Goal: Task Accomplishment & Management: Complete application form

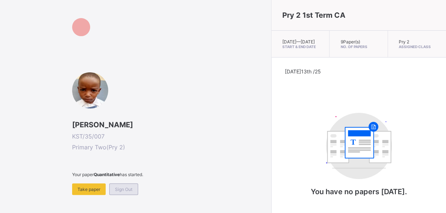
click at [120, 189] on span "Sign Out" at bounding box center [123, 188] width 17 height 5
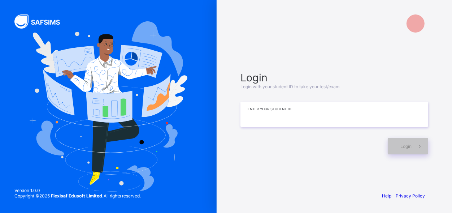
click at [323, 116] on input at bounding box center [334, 113] width 188 height 25
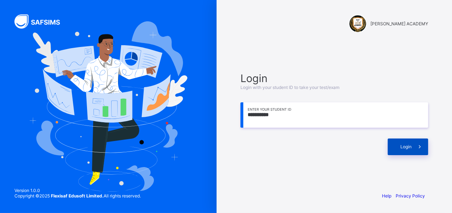
type input "**********"
click at [407, 142] on div "Login" at bounding box center [408, 146] width 40 height 17
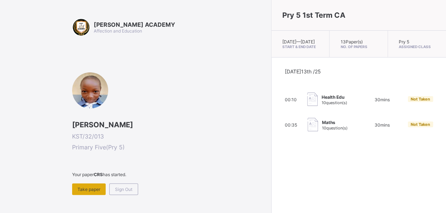
click at [91, 185] on div "Take paper" at bounding box center [89, 189] width 34 height 12
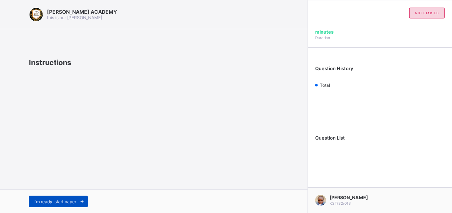
click at [64, 198] on div "I’m ready, start paper" at bounding box center [58, 201] width 59 height 12
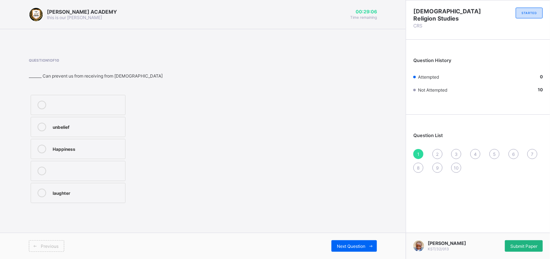
click at [446, 212] on span "Submit Paper" at bounding box center [524, 246] width 27 height 5
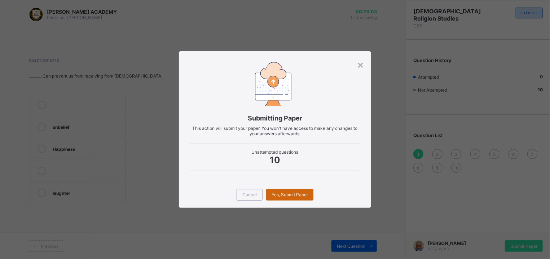
click at [295, 190] on div "Yes, Submit Paper" at bounding box center [289, 195] width 47 height 12
click at [361, 64] on div "×" at bounding box center [360, 64] width 7 height 12
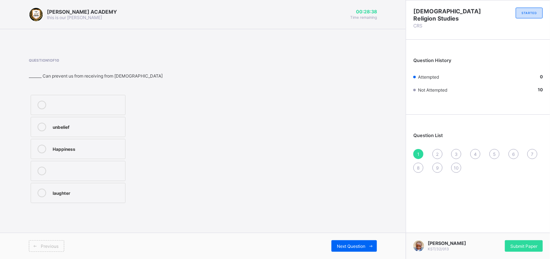
click at [446, 168] on span "10" at bounding box center [456, 167] width 5 height 5
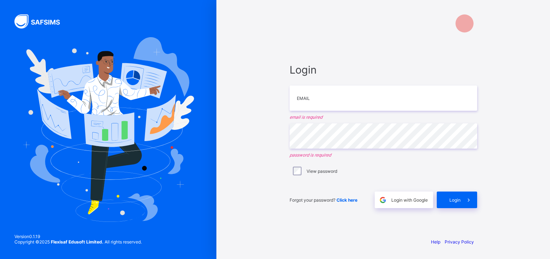
click at [455, 197] on span "Login" at bounding box center [455, 199] width 11 height 5
click at [455, 197] on div "Login" at bounding box center [457, 200] width 40 height 17
drag, startPoint x: 455, startPoint y: 197, endPoint x: 469, endPoint y: 198, distance: 14.1
click at [469, 198] on div "Login" at bounding box center [457, 200] width 40 height 17
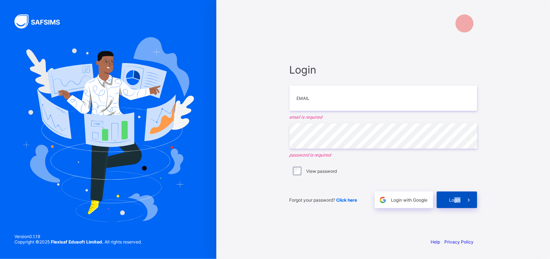
click at [469, 198] on icon at bounding box center [469, 200] width 8 height 7
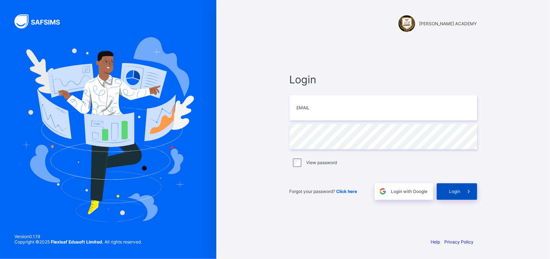
click at [459, 187] on div "Login" at bounding box center [457, 191] width 40 height 17
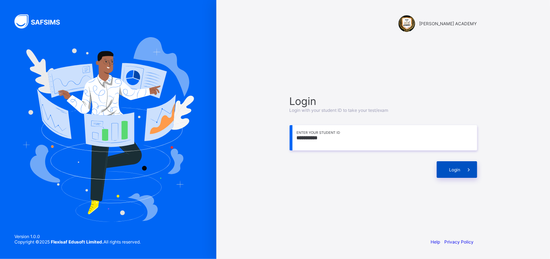
type input "**********"
click at [464, 170] on span at bounding box center [469, 169] width 17 height 17
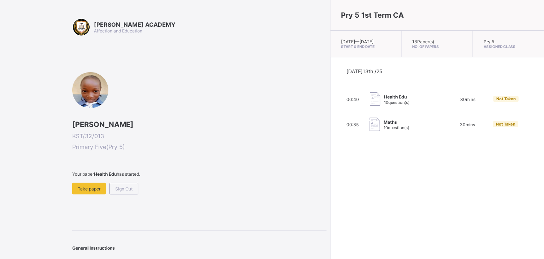
click at [86, 180] on span at bounding box center [199, 180] width 254 height 6
click at [87, 180] on span at bounding box center [199, 180] width 254 height 6
click at [85, 188] on span "Take paper" at bounding box center [89, 188] width 23 height 5
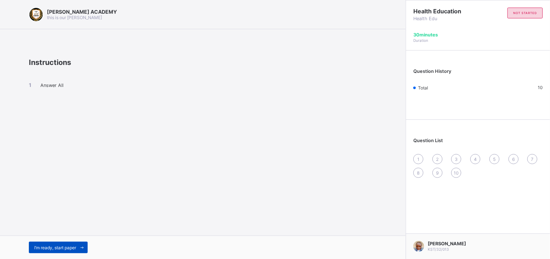
click at [61, 249] on span "I’m ready, start paper" at bounding box center [55, 247] width 42 height 5
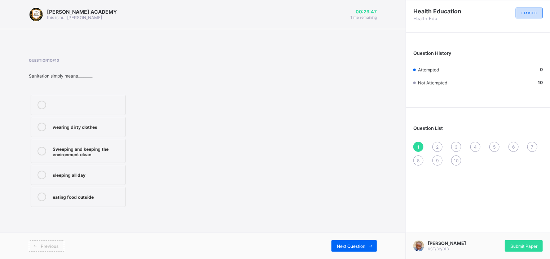
click at [83, 150] on div "Sweeping and keeping the environment clean" at bounding box center [87, 151] width 69 height 13
click at [440, 145] on div "2" at bounding box center [438, 147] width 10 height 10
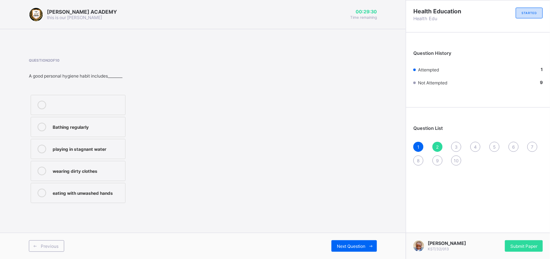
click at [77, 135] on label "Bathing regularly" at bounding box center [78, 127] width 95 height 20
click at [457, 145] on span "3" at bounding box center [456, 146] width 3 height 5
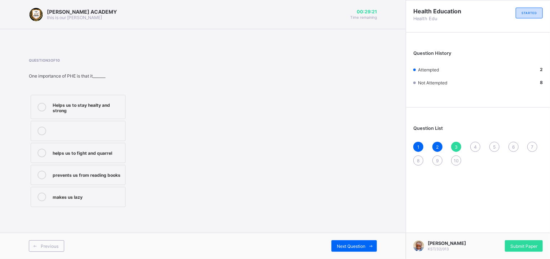
click at [65, 105] on div "Helps us to stay healty and strong" at bounding box center [87, 107] width 69 height 13
click at [472, 144] on div "4" at bounding box center [476, 147] width 10 height 10
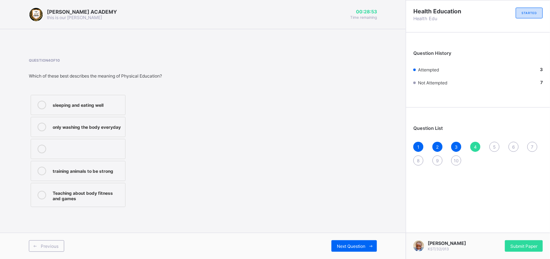
click at [106, 102] on div "sleeping and eating well" at bounding box center [87, 104] width 69 height 7
click at [351, 244] on span "Next Question" at bounding box center [351, 246] width 29 height 5
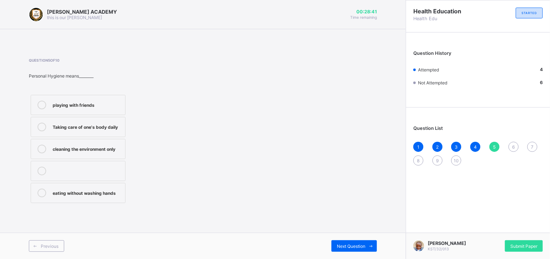
click at [100, 126] on div "Taking care of one's body daily" at bounding box center [87, 126] width 69 height 7
click at [341, 244] on span "Next Question" at bounding box center [351, 246] width 29 height 5
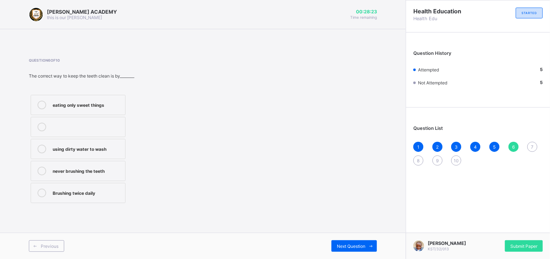
click at [84, 166] on label "never brushing the teeth" at bounding box center [78, 171] width 95 height 20
click at [352, 241] on div "Next Question" at bounding box center [354, 246] width 45 height 12
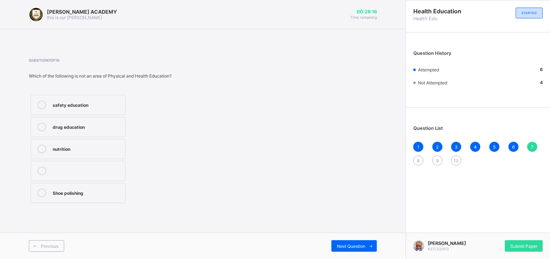
click at [116, 127] on div "drug education" at bounding box center [87, 126] width 69 height 7
click at [365, 246] on span "Next Question" at bounding box center [351, 246] width 29 height 5
click at [97, 100] on label "Road safety Education" at bounding box center [78, 105] width 95 height 20
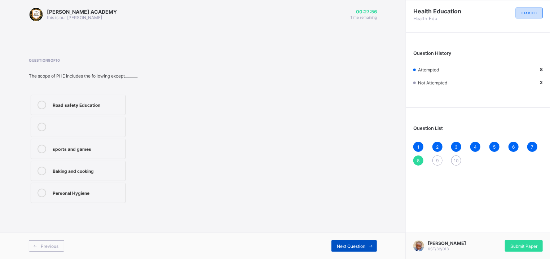
click at [353, 244] on span "Next Question" at bounding box center [351, 246] width 29 height 5
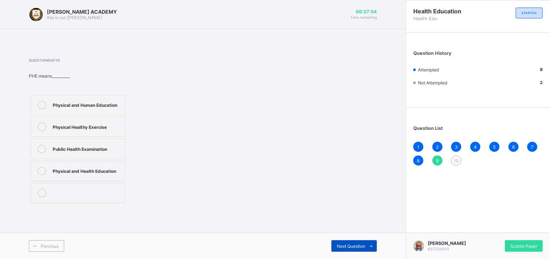
click at [353, 244] on span "Next Question" at bounding box center [351, 246] width 29 height 5
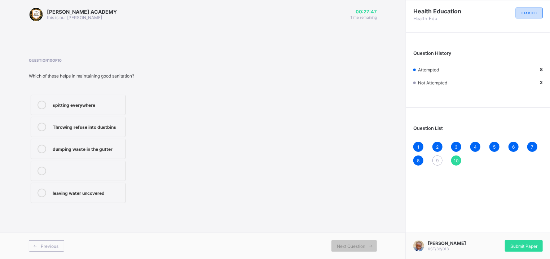
click at [438, 160] on span "9" at bounding box center [437, 160] width 3 height 5
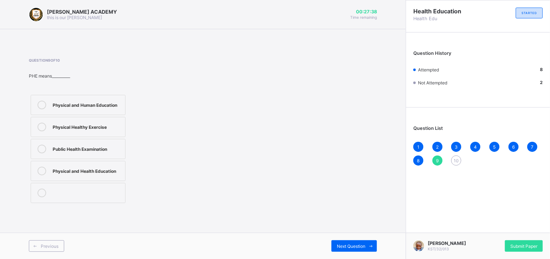
click at [113, 171] on div "Physical and Health Education" at bounding box center [87, 170] width 69 height 7
click at [352, 248] on span "Next Question" at bounding box center [351, 246] width 29 height 5
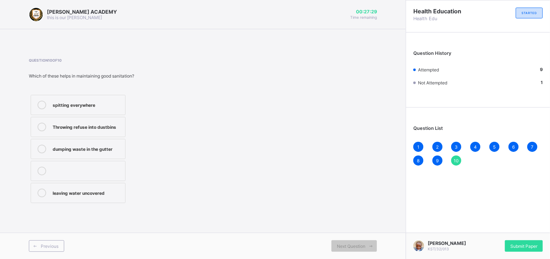
click at [111, 187] on label "leaving water uncovered" at bounding box center [78, 193] width 95 height 20
click at [519, 247] on span "Submit Paper" at bounding box center [524, 246] width 27 height 5
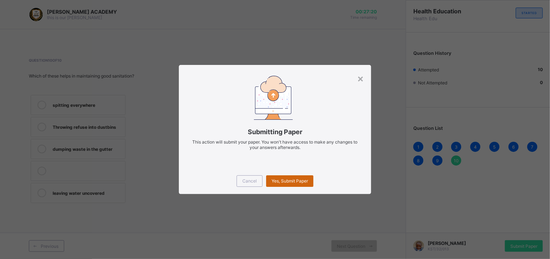
click at [296, 182] on span "Yes, Submit Paper" at bounding box center [290, 180] width 36 height 5
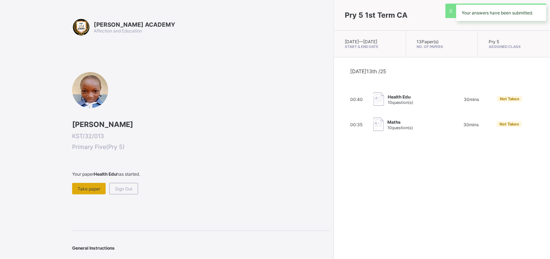
click at [95, 183] on div "Take paper" at bounding box center [89, 189] width 34 height 12
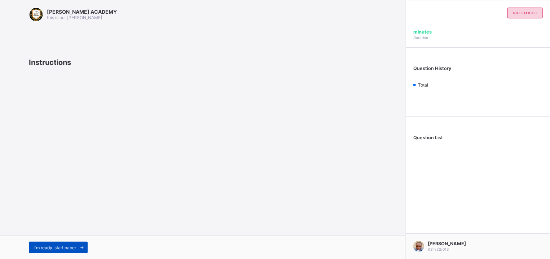
click at [45, 249] on span "I’m ready, start paper" at bounding box center [55, 247] width 42 height 5
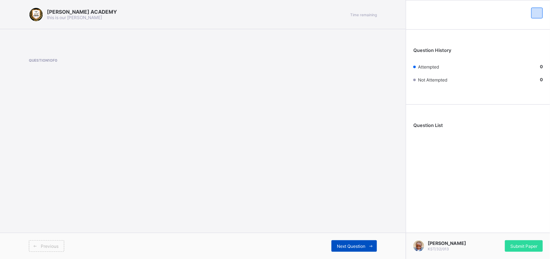
click at [358, 248] on span "Next Question" at bounding box center [351, 246] width 29 height 5
click at [358, 247] on span "Next Question" at bounding box center [351, 246] width 29 height 5
click at [358, 244] on span "Next Question" at bounding box center [351, 246] width 29 height 5
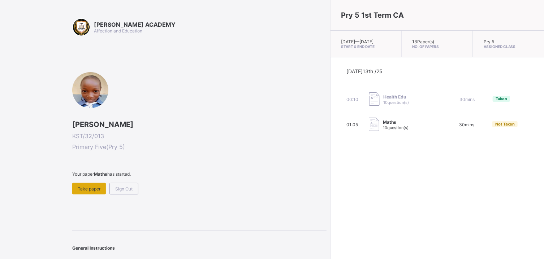
click at [97, 186] on span "Take paper" at bounding box center [89, 188] width 23 height 5
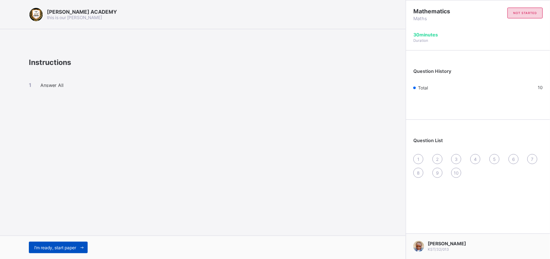
click at [65, 251] on div "I’m ready, start paper" at bounding box center [58, 248] width 59 height 12
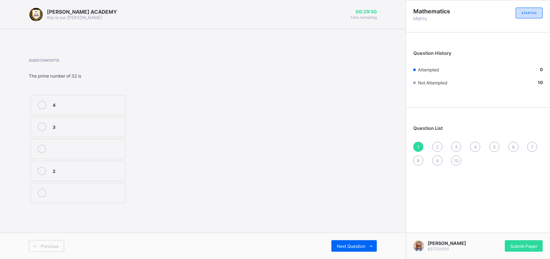
click at [83, 122] on label "3" at bounding box center [78, 127] width 95 height 20
click at [360, 243] on div "Next Question" at bounding box center [354, 246] width 45 height 12
click at [111, 128] on div "<" at bounding box center [87, 126] width 69 height 7
click at [361, 239] on div "Previous Next Question" at bounding box center [203, 246] width 406 height 26
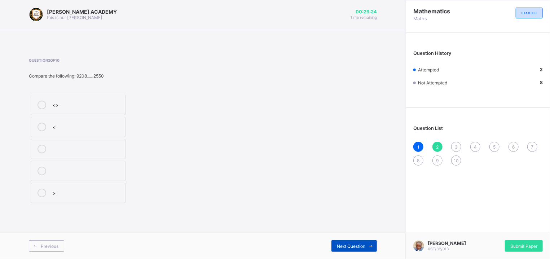
click at [355, 243] on div "Next Question" at bounding box center [354, 246] width 45 height 12
click at [455, 143] on div "3" at bounding box center [457, 147] width 10 height 10
click at [89, 153] on div "1364" at bounding box center [87, 149] width 69 height 9
click at [352, 242] on div "Next Question" at bounding box center [354, 246] width 45 height 12
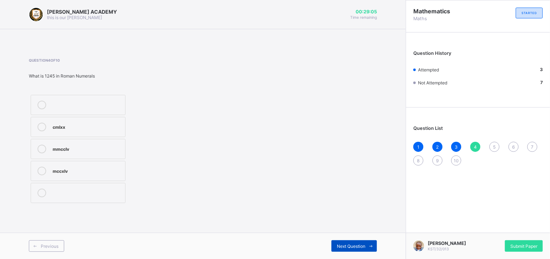
click at [352, 242] on div "Next Question" at bounding box center [354, 246] width 45 height 12
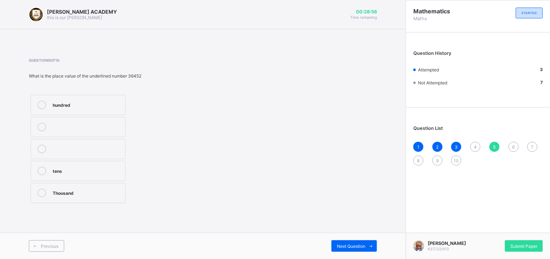
click at [90, 188] on label "Thousand" at bounding box center [78, 193] width 95 height 20
click at [353, 243] on div "Next Question" at bounding box center [354, 246] width 45 height 12
click at [476, 145] on span "4" at bounding box center [475, 146] width 3 height 5
click at [475, 145] on span "4" at bounding box center [475, 146] width 3 height 5
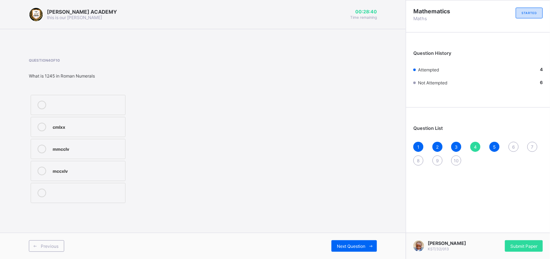
click at [114, 153] on div "mmcclv" at bounding box center [87, 149] width 69 height 9
click at [514, 147] on span "6" at bounding box center [514, 146] width 3 height 5
click at [218, 148] on div "Question 6 of 10 The prime numbers of 21 are_____ 3,7 3,2 2,7" at bounding box center [203, 131] width 348 height 147
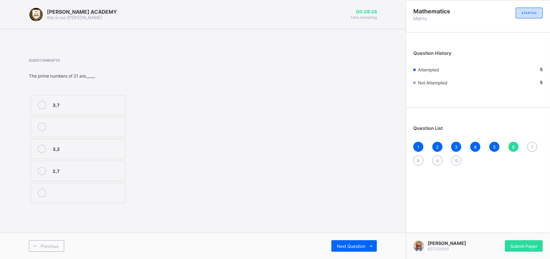
click at [114, 141] on label "3,2" at bounding box center [78, 149] width 95 height 20
click at [344, 245] on span "Next Question" at bounding box center [351, 246] width 29 height 5
click at [75, 97] on label "<" at bounding box center [78, 105] width 95 height 20
click at [366, 248] on span "Next Question" at bounding box center [351, 246] width 29 height 5
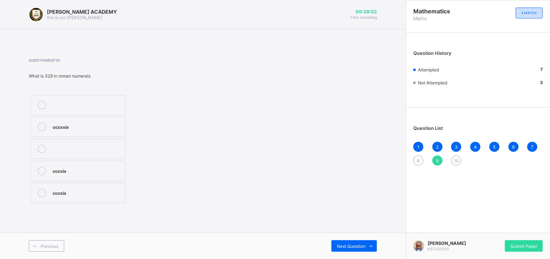
click at [419, 156] on div "8" at bounding box center [419, 161] width 10 height 10
click at [115, 154] on label "34" at bounding box center [78, 149] width 95 height 20
click at [371, 241] on span at bounding box center [372, 246] width 12 height 12
click at [62, 195] on div "ccxxix" at bounding box center [87, 192] width 69 height 7
click at [456, 159] on span "10" at bounding box center [456, 160] width 5 height 5
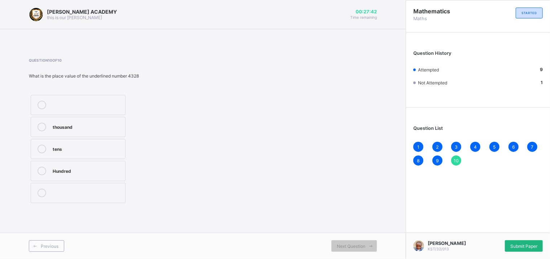
click at [524, 241] on div "Submit Paper" at bounding box center [524, 246] width 38 height 12
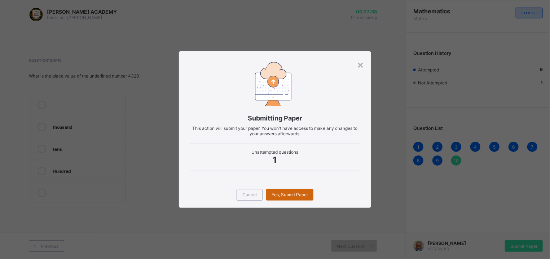
click at [289, 191] on div "Yes, Submit Paper" at bounding box center [289, 195] width 47 height 12
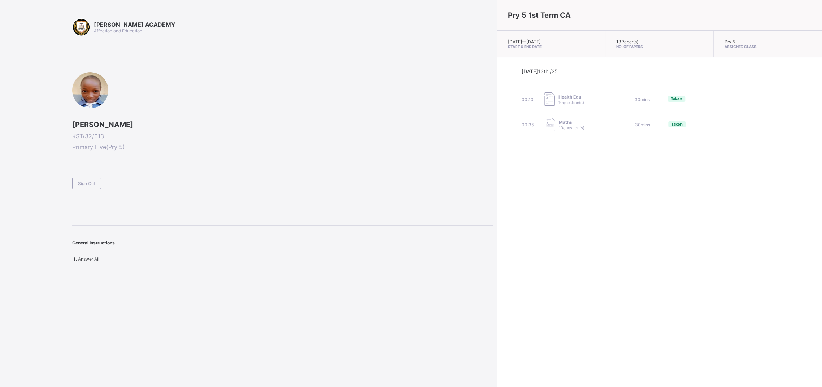
click at [427, 259] on div "KAY ACADEMY Affection and Education Zainab Sabo Adamu KST/32/013 Primary Five (…" at bounding box center [246, 193] width 493 height 387
click at [550, 259] on div "Pry 5 1st Term CA Mon, Oct 13th 2025 — Tue, Oct 14th 2025 Start & End Date 13 P…" at bounding box center [659, 193] width 325 height 387
click at [94, 180] on div "Sign Out" at bounding box center [86, 184] width 29 height 12
